Goal: Transaction & Acquisition: Subscribe to service/newsletter

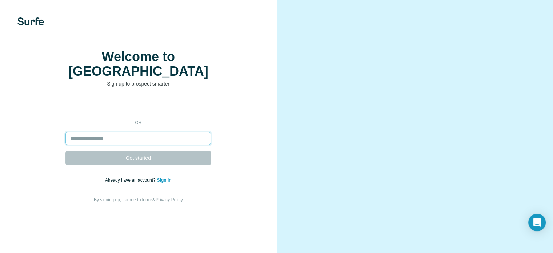
click at [159, 145] on input "email" at bounding box center [138, 138] width 146 height 13
type input "**********"
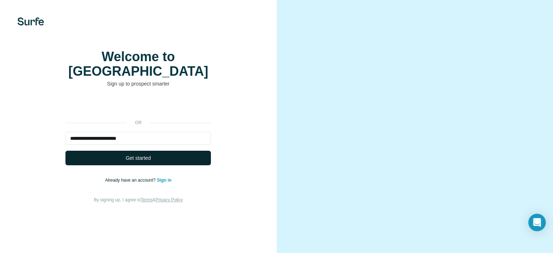
click at [154, 165] on button "Get started" at bounding box center [138, 158] width 146 height 15
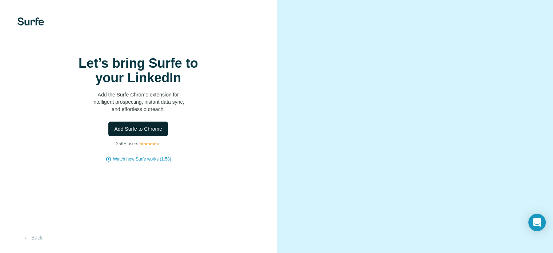
click at [145, 136] on button "Add Surfe to Chrome" at bounding box center [138, 129] width 60 height 15
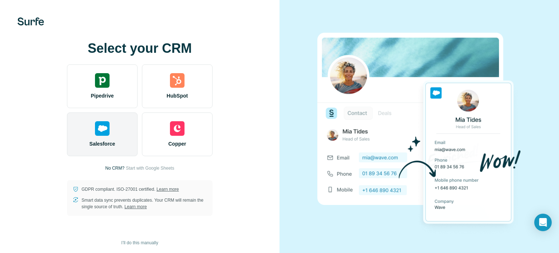
click at [122, 134] on div "Salesforce" at bounding box center [102, 134] width 71 height 44
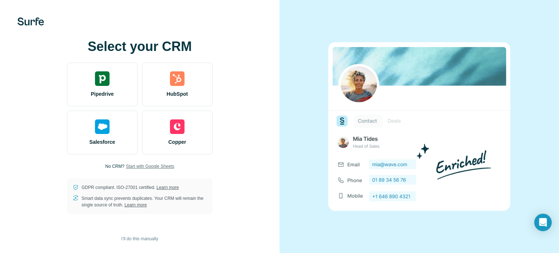
click at [161, 167] on span "Start with Google Sheets" at bounding box center [150, 166] width 48 height 7
click at [132, 237] on span "I’ll do this manually" at bounding box center [139, 238] width 37 height 7
click at [132, 239] on span "I’ll do this manually" at bounding box center [139, 238] width 37 height 7
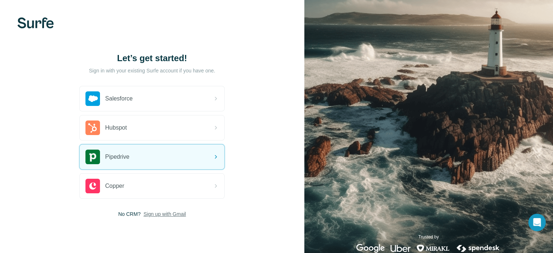
click at [170, 214] on span "Sign up with Gmail" at bounding box center [165, 213] width 43 height 7
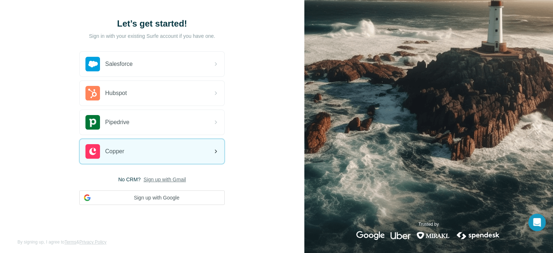
scroll to position [38, 0]
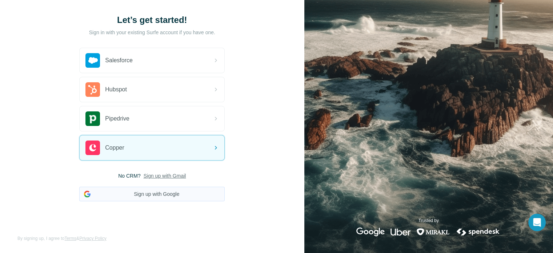
click at [161, 196] on button "Sign up with Google" at bounding box center [152, 194] width 146 height 15
